Goal: Obtain resource: Download file/media

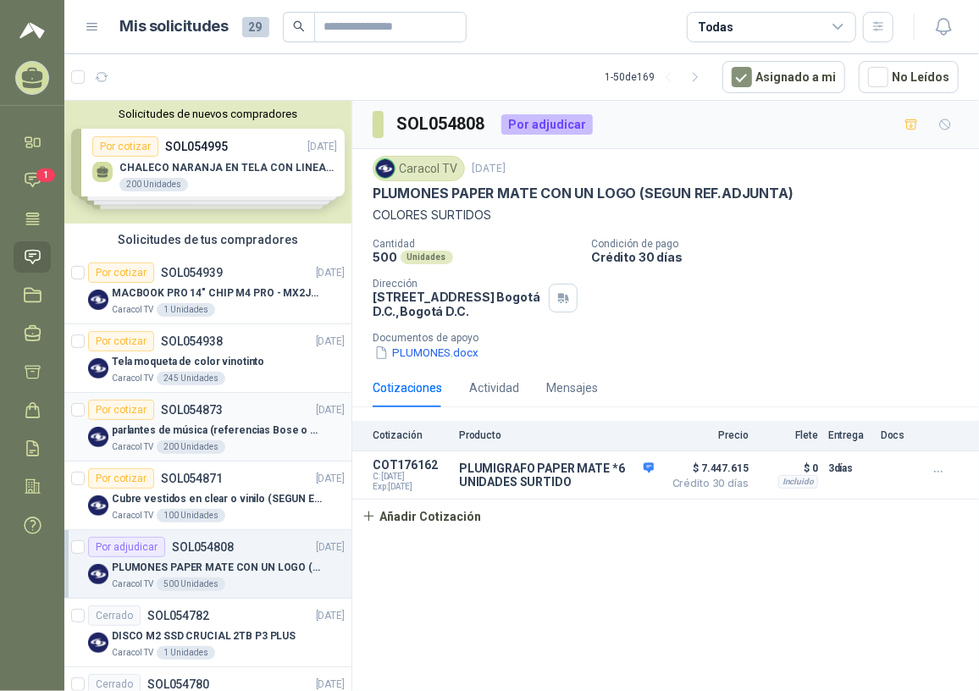
scroll to position [76, 0]
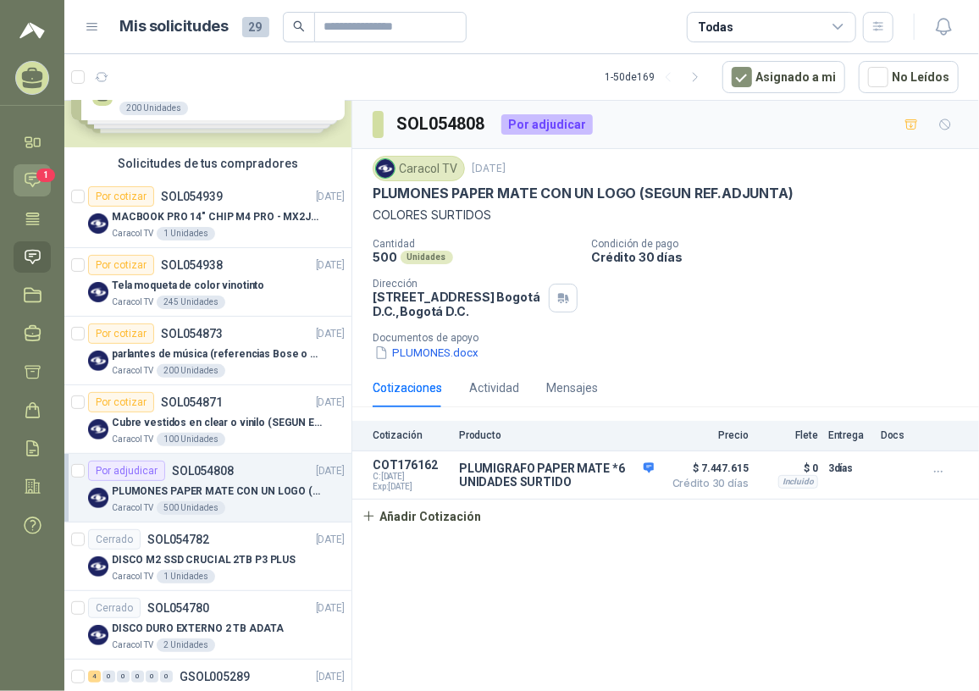
click at [31, 172] on icon at bounding box center [33, 180] width 18 height 18
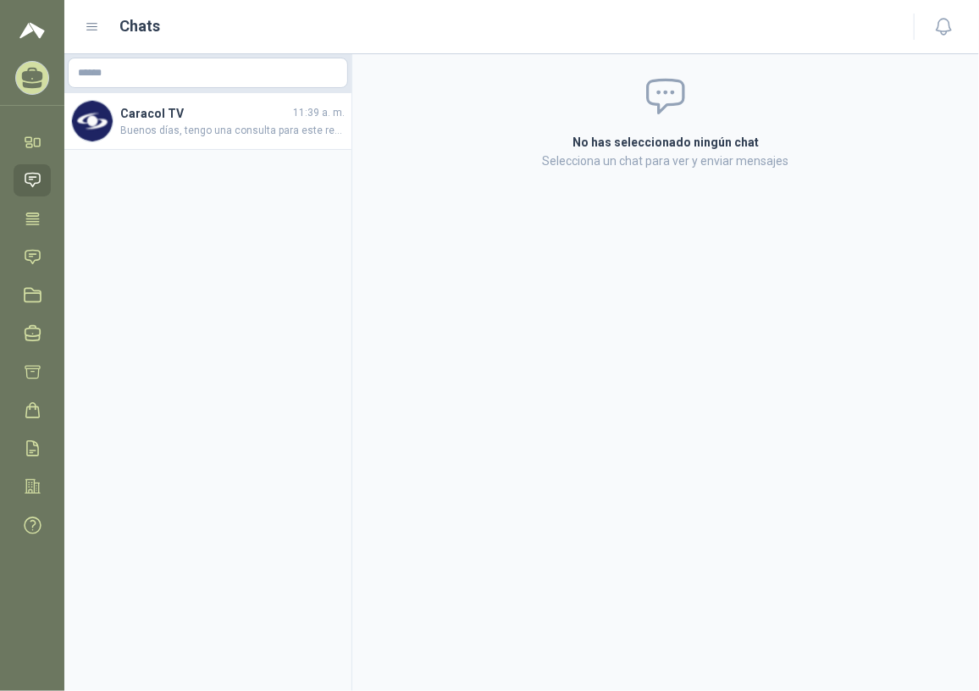
click at [34, 174] on icon at bounding box center [32, 181] width 14 height 14
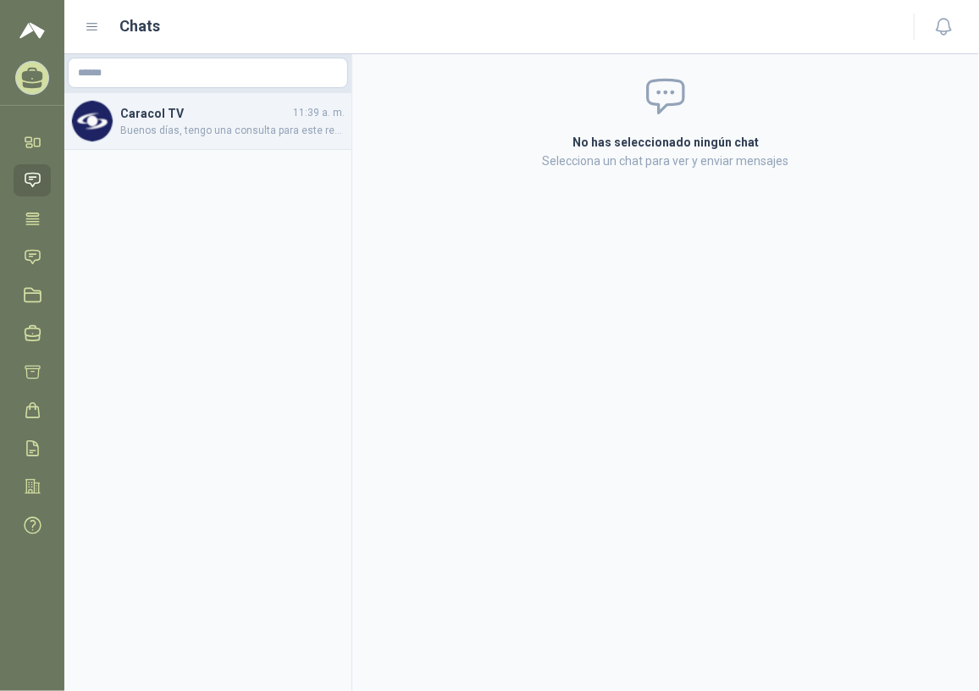
click at [127, 132] on span "Buenos días, tengo una consulta para este requerimiento, se necesita que tenga …" at bounding box center [232, 131] width 225 height 16
click at [133, 127] on span "Buenos días, tengo una consulta para este requerimiento, se necesita que tenga …" at bounding box center [232, 131] width 225 height 16
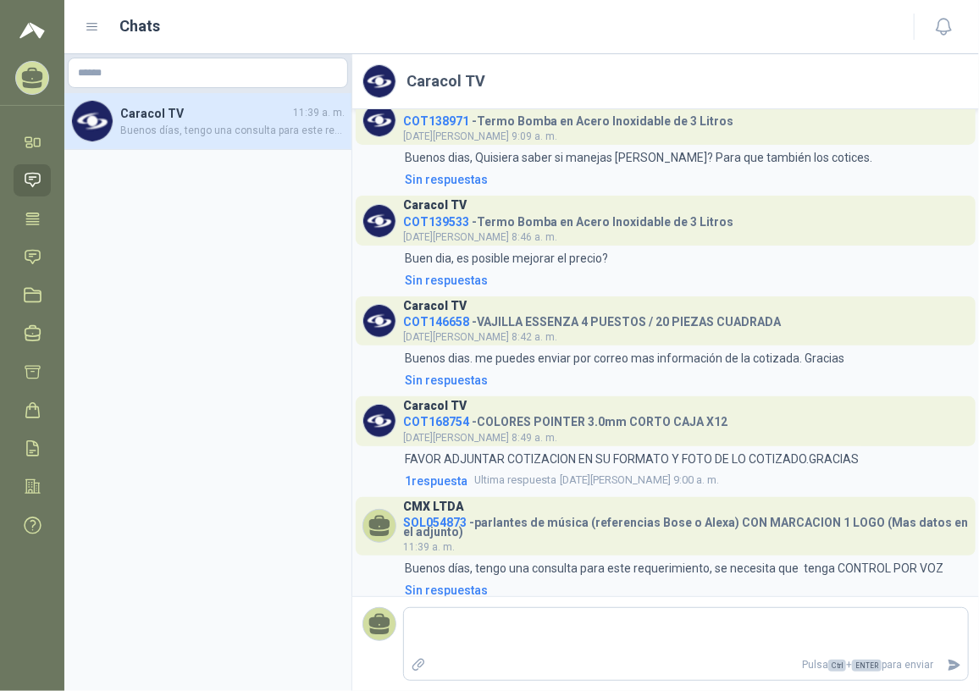
scroll to position [36, 0]
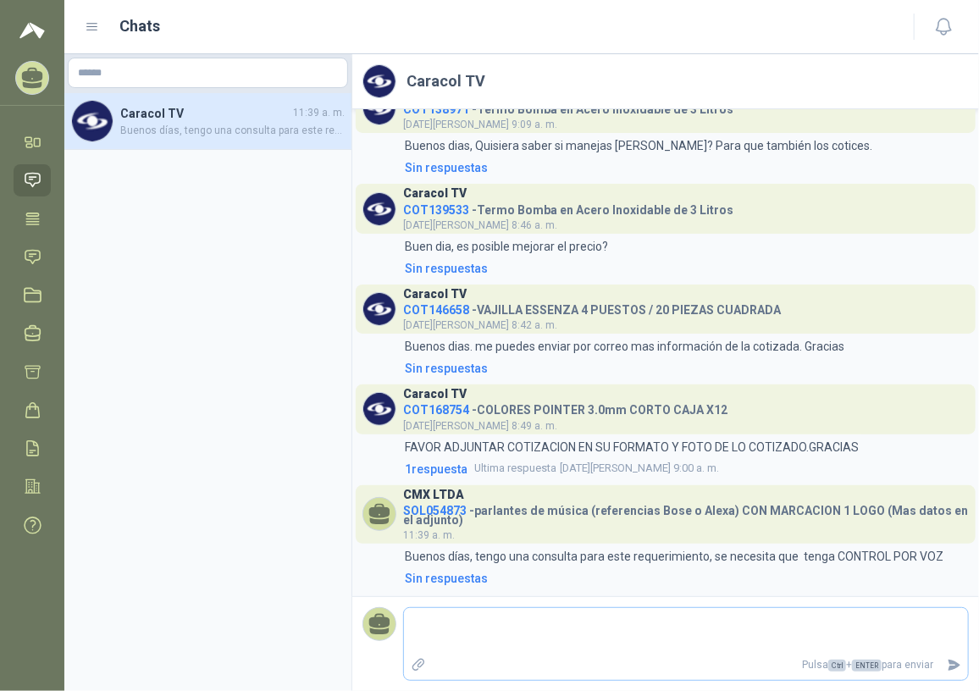
click at [441, 613] on textarea at bounding box center [686, 631] width 564 height 39
type textarea "*"
type textarea "***"
type textarea "****"
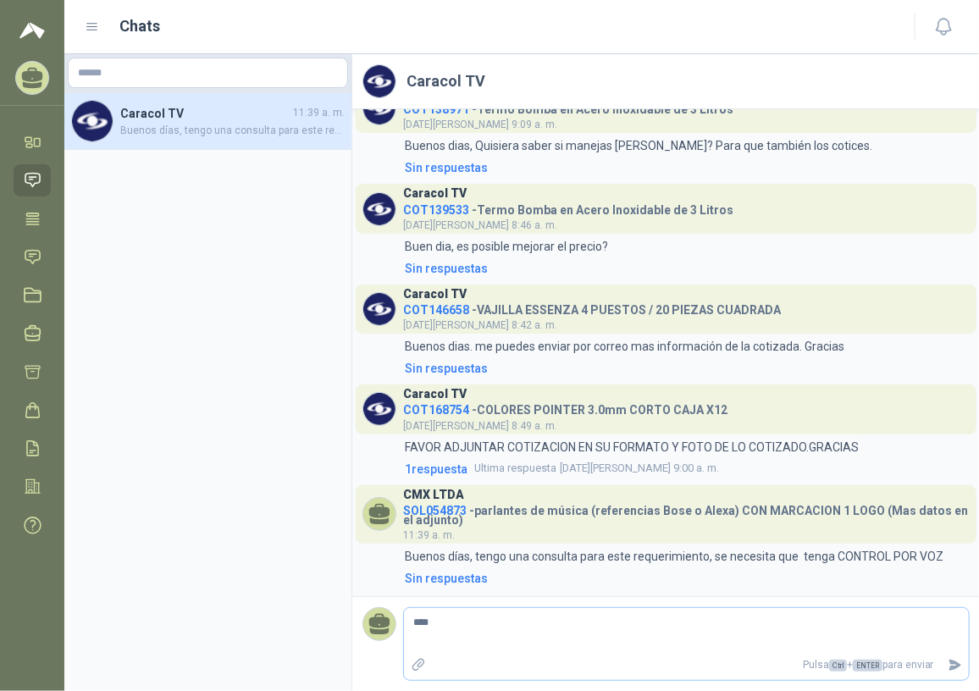
type textarea "*****"
click at [27, 250] on icon at bounding box center [32, 257] width 14 height 14
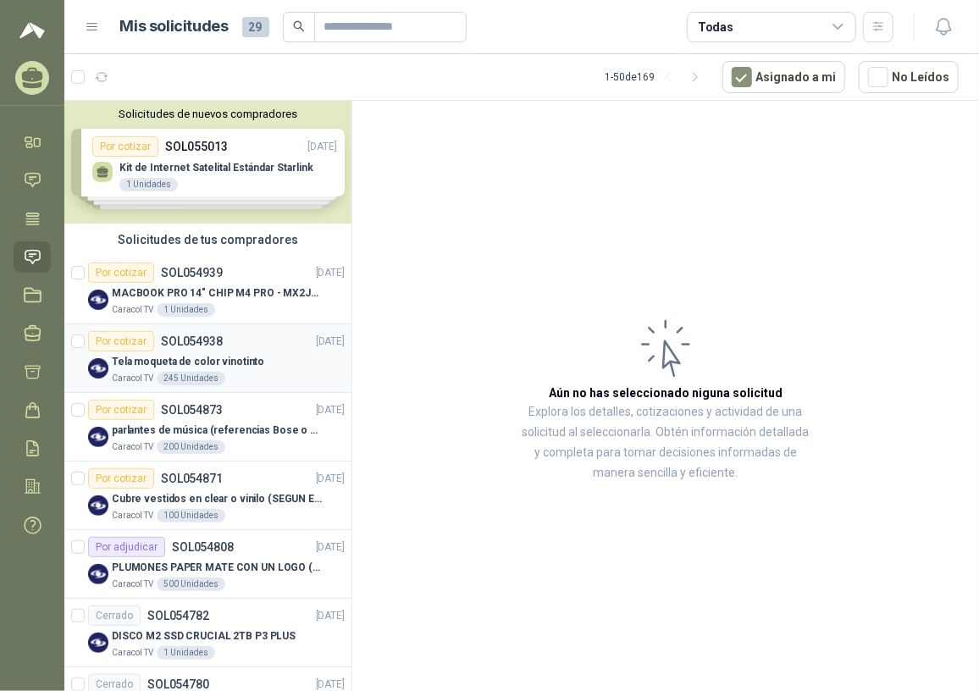
click at [219, 358] on p "Tela moqueta de color vinotinto" at bounding box center [188, 362] width 153 height 16
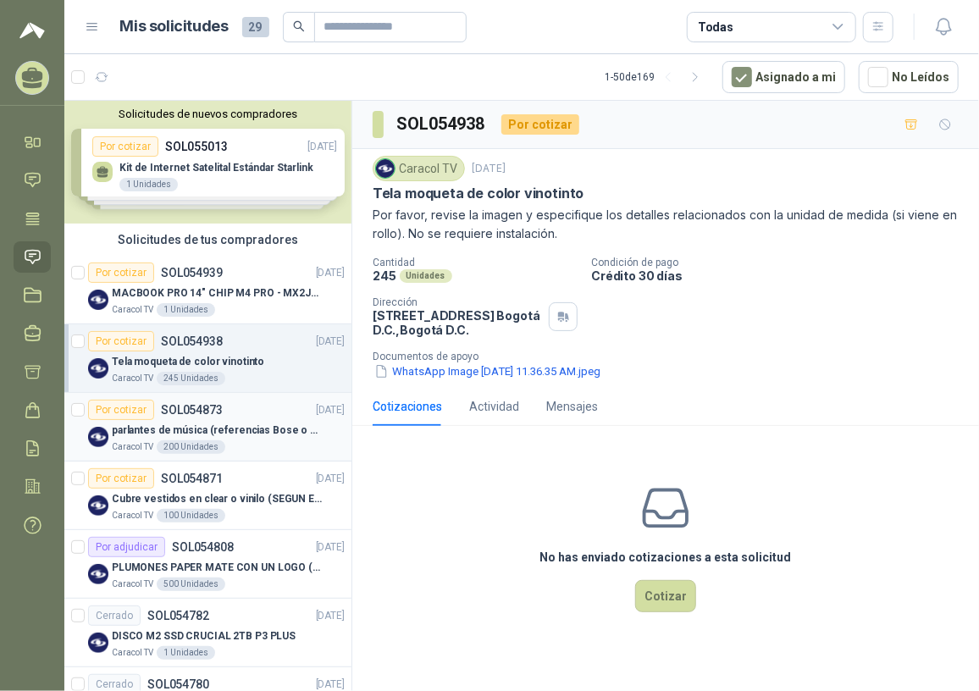
click at [232, 420] on div "parlantes de música (referencias Bose o Alexa) CON MARCACION 1 LOGO (Mas datos …" at bounding box center [228, 430] width 233 height 20
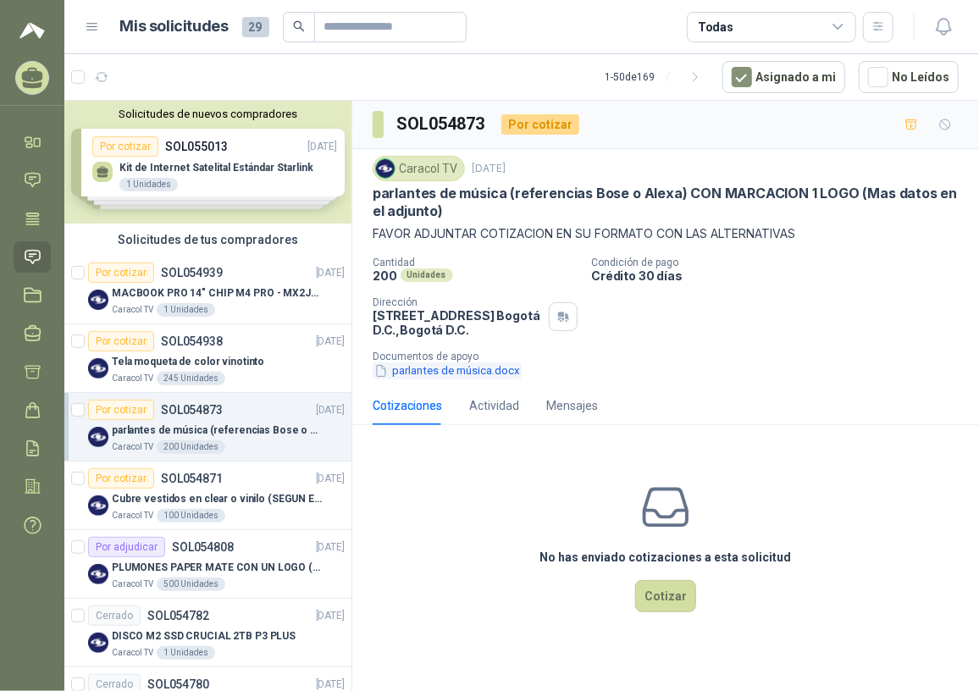
click at [496, 375] on button "parlantes de música.docx" at bounding box center [447, 372] width 149 height 18
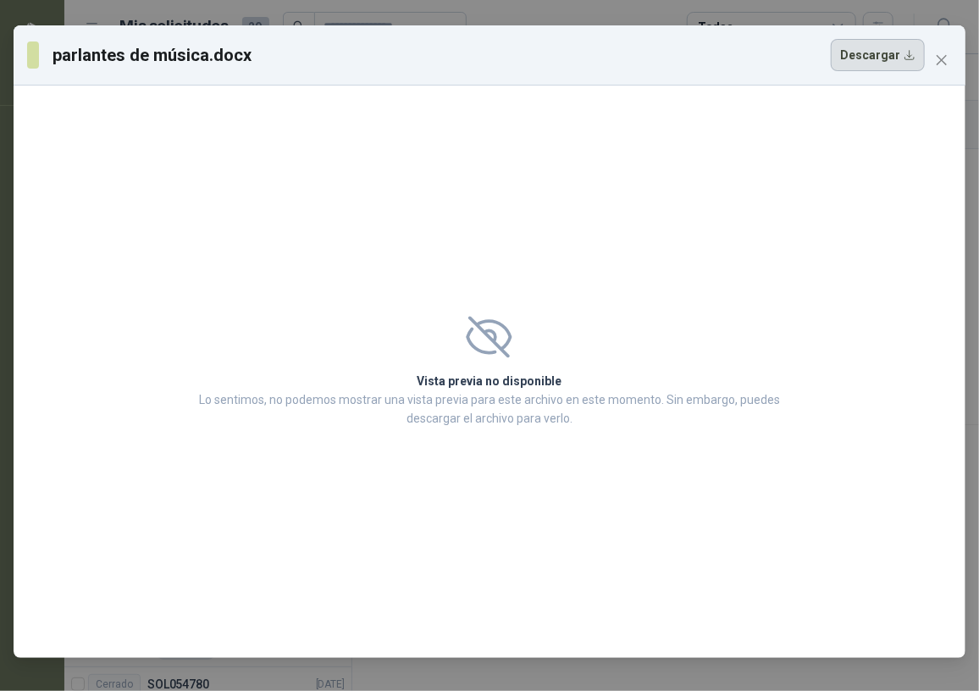
click at [873, 65] on button "Descargar" at bounding box center [878, 55] width 94 height 32
drag, startPoint x: 836, startPoint y: 153, endPoint x: 863, endPoint y: 109, distance: 51.0
click at [837, 153] on div "Vista previa no disponible Lo sentimos, no podemos mostrar una vista previa par…" at bounding box center [490, 372] width 952 height 573
click at [935, 54] on icon "close" at bounding box center [942, 60] width 14 height 14
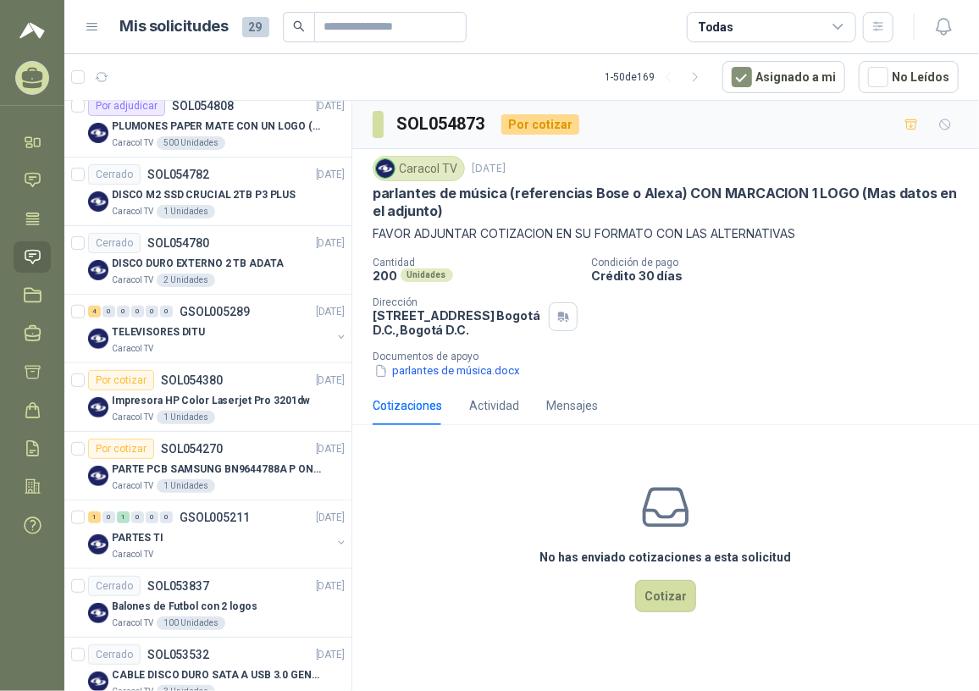
scroll to position [462, 0]
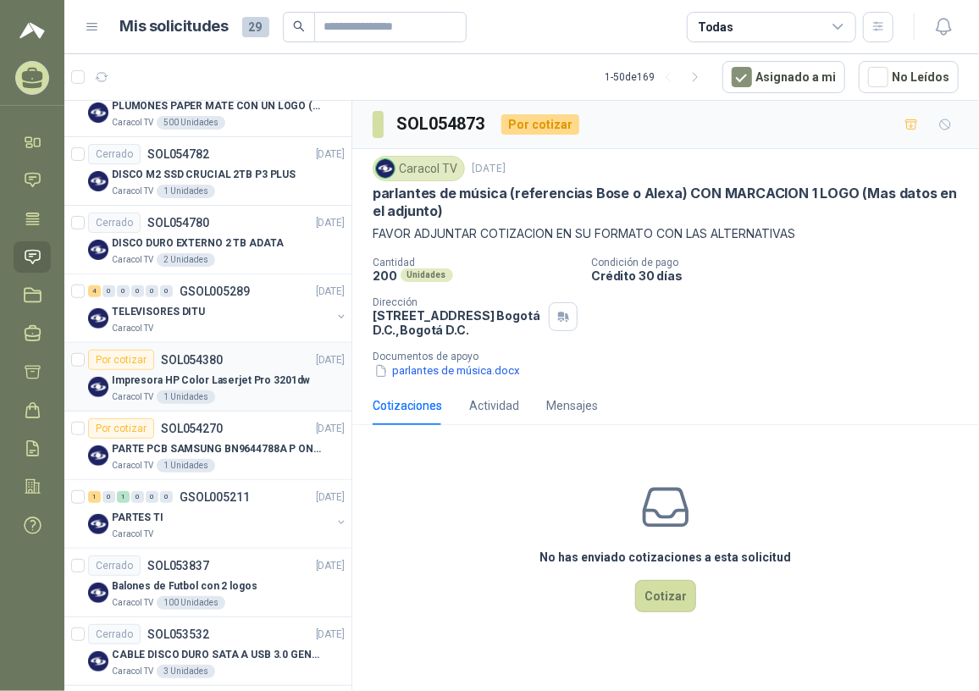
click at [220, 373] on p "Impresora HP Color Laserjet Pro 3201dw" at bounding box center [211, 381] width 198 height 16
